Goal: Task Accomplishment & Management: Use online tool/utility

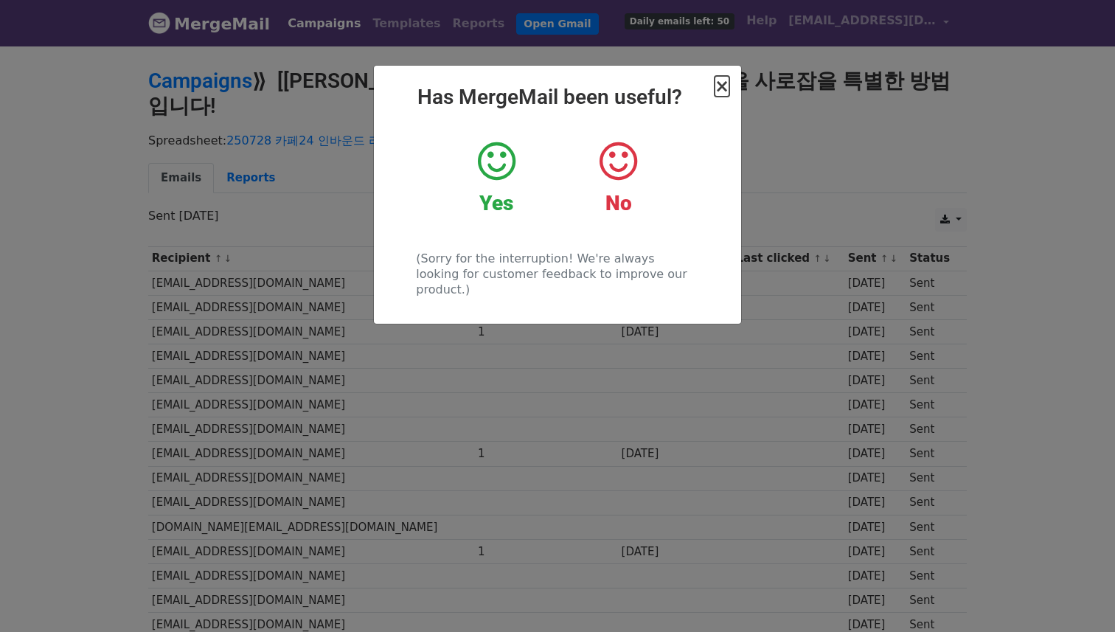
click at [722, 85] on span "×" at bounding box center [721, 86] width 15 height 21
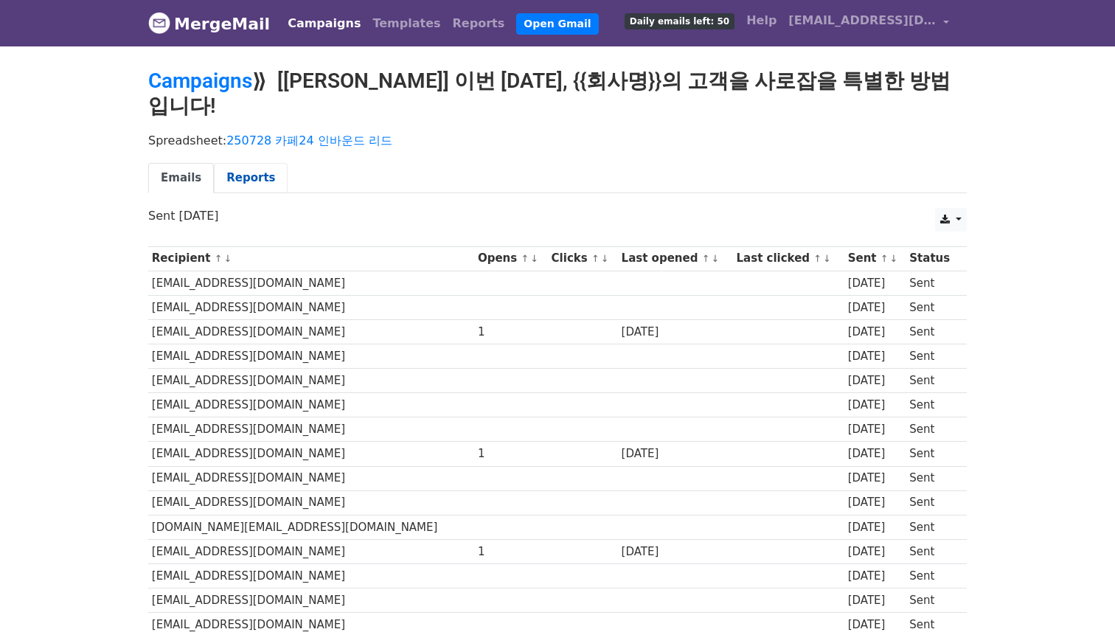
click at [265, 163] on link "Reports" at bounding box center [251, 178] width 74 height 30
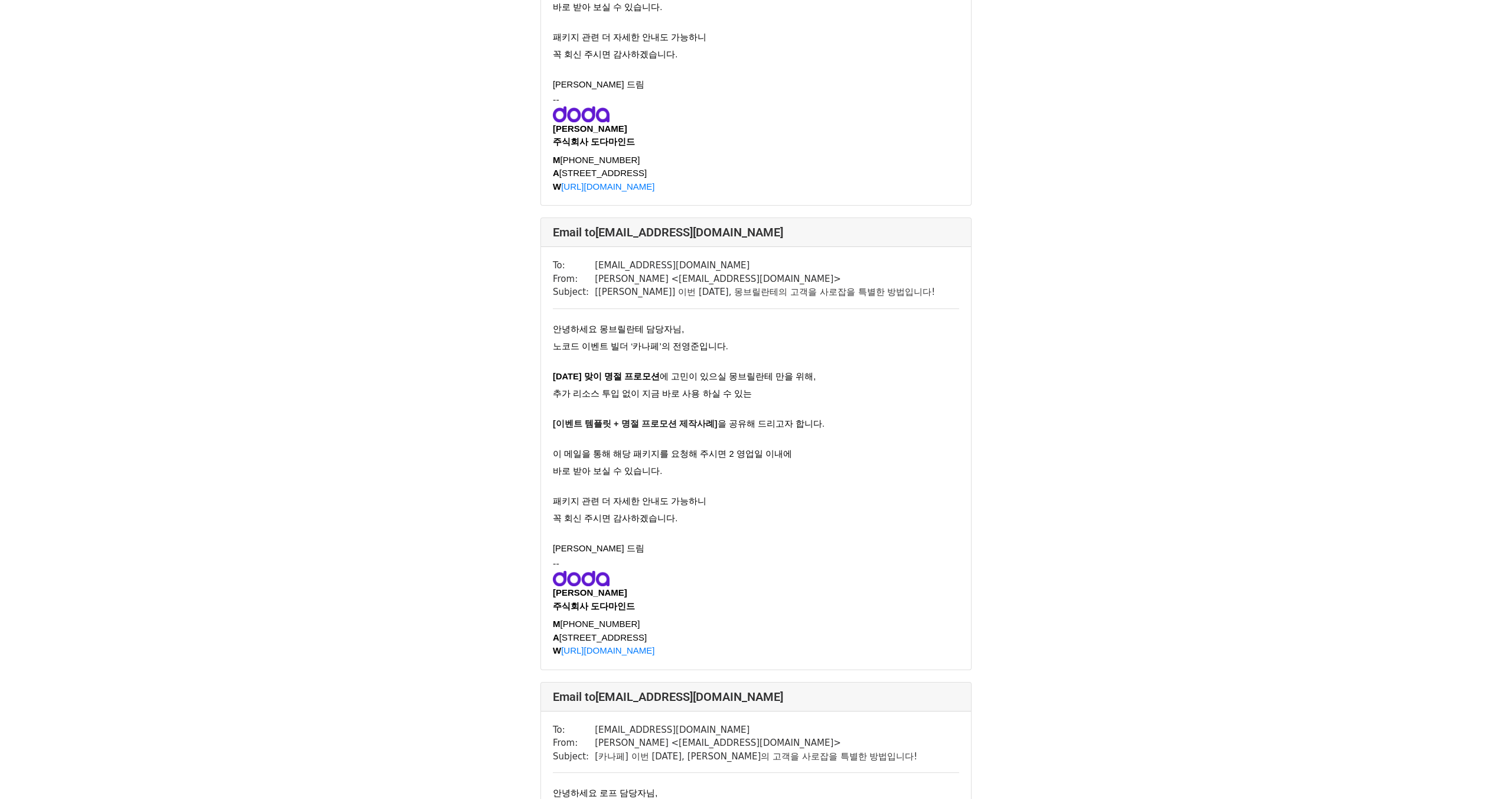
scroll to position [2182, 0]
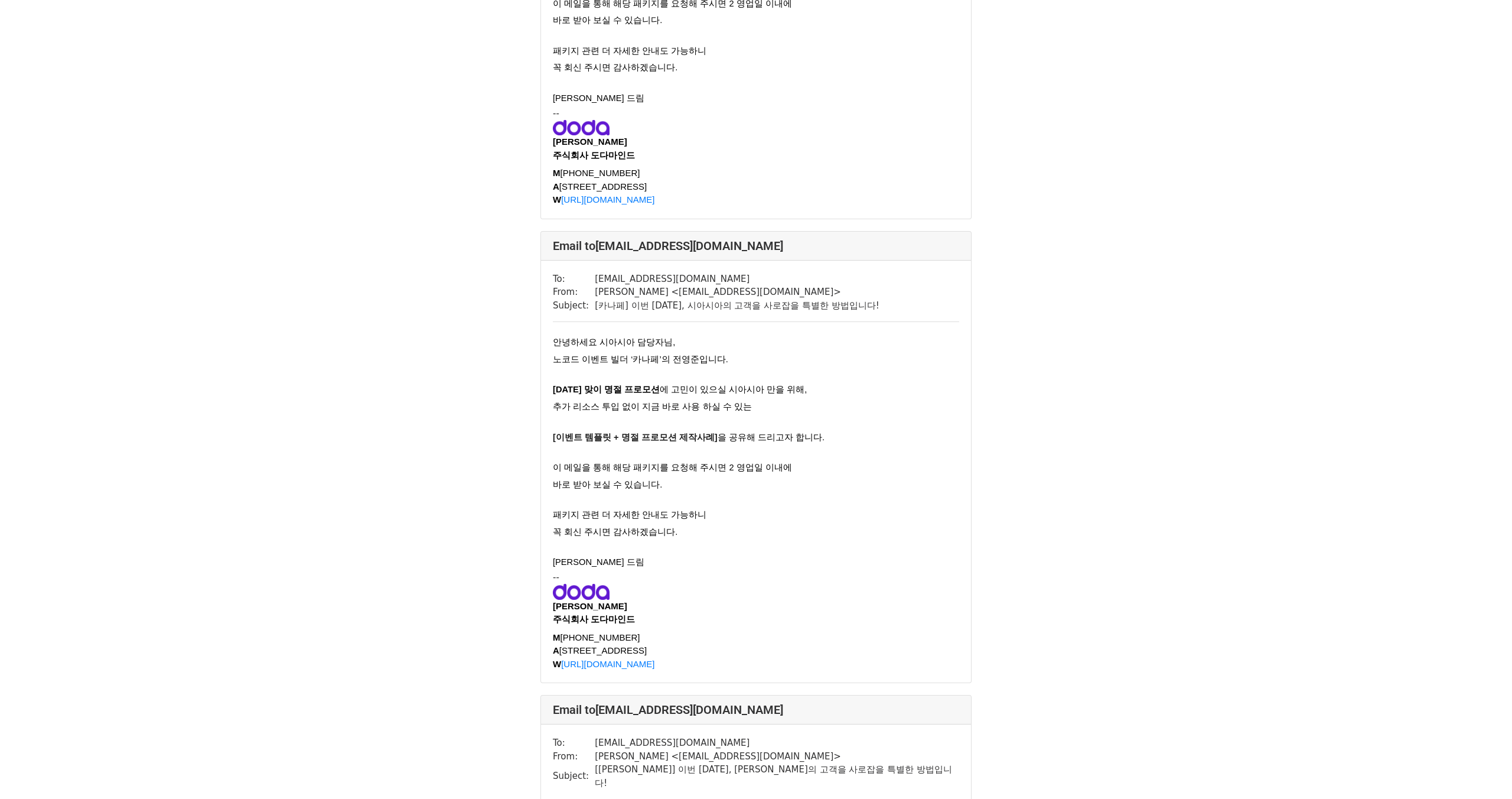
scroll to position [502, 0]
